Goal: Information Seeking & Learning: Learn about a topic

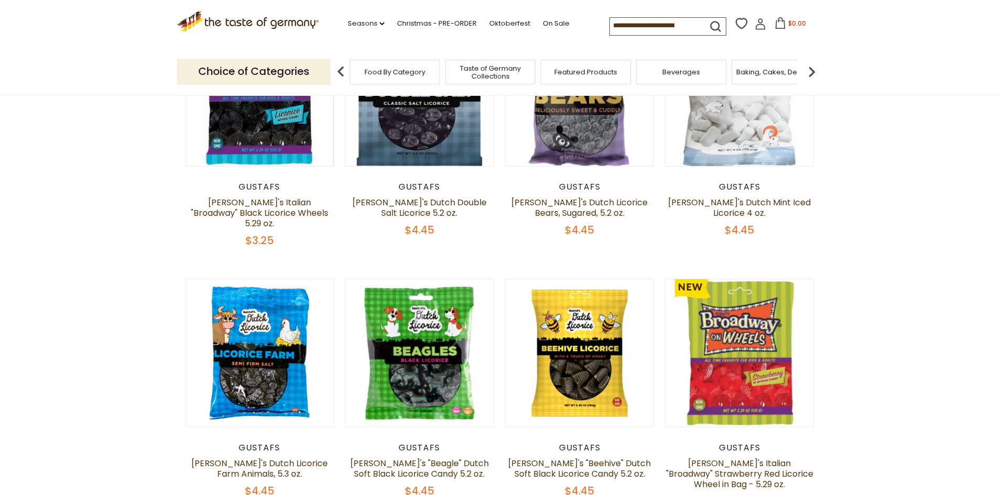
scroll to position [105, 0]
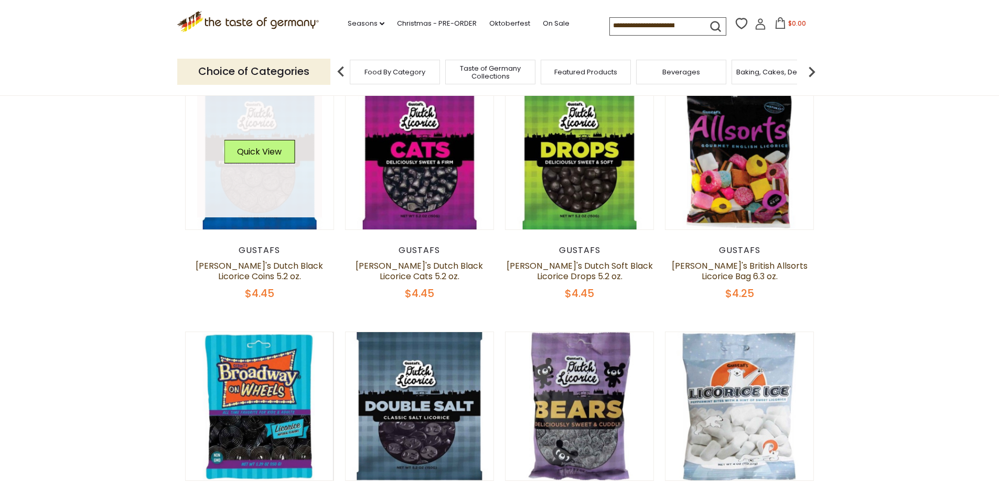
click at [294, 180] on link at bounding box center [259, 155] width 125 height 125
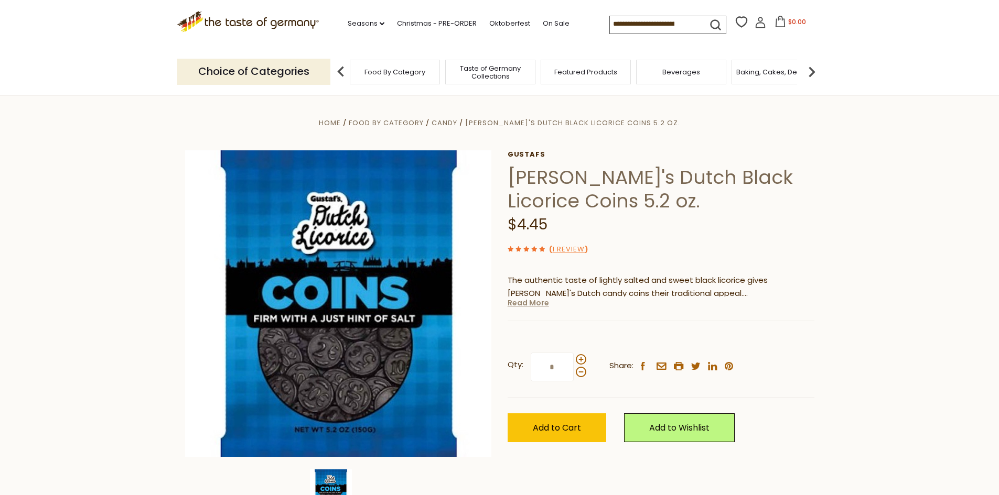
click at [534, 302] on link "Read More" at bounding box center [527, 303] width 41 height 10
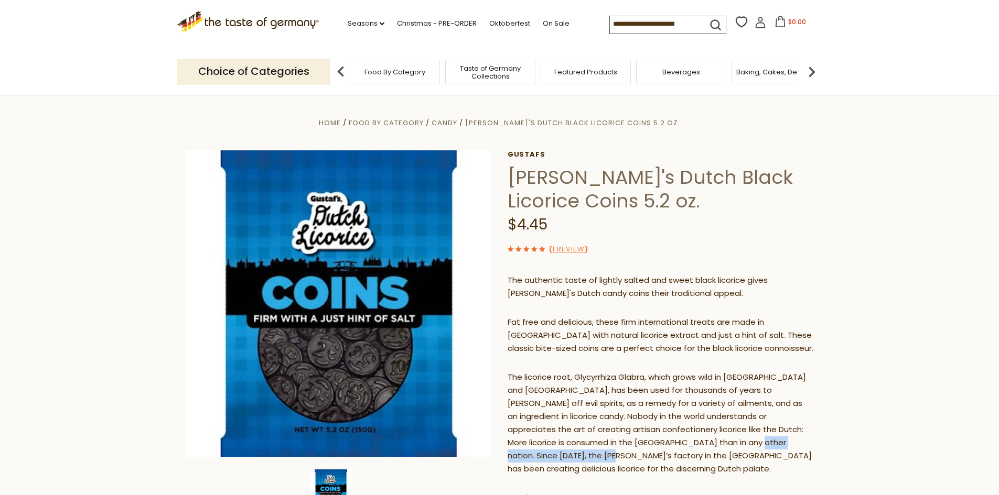
drag, startPoint x: 637, startPoint y: 445, endPoint x: 770, endPoint y: 445, distance: 133.2
click at [770, 445] on span "The licorice root, Glycyrrhiza Glabra, which grows wild in [GEOGRAPHIC_DATA] an…" at bounding box center [659, 423] width 304 height 103
copy span "[PERSON_NAME]’s factory in the [GEOGRAPHIC_DATA]"
